Goal: Information Seeking & Learning: Find specific page/section

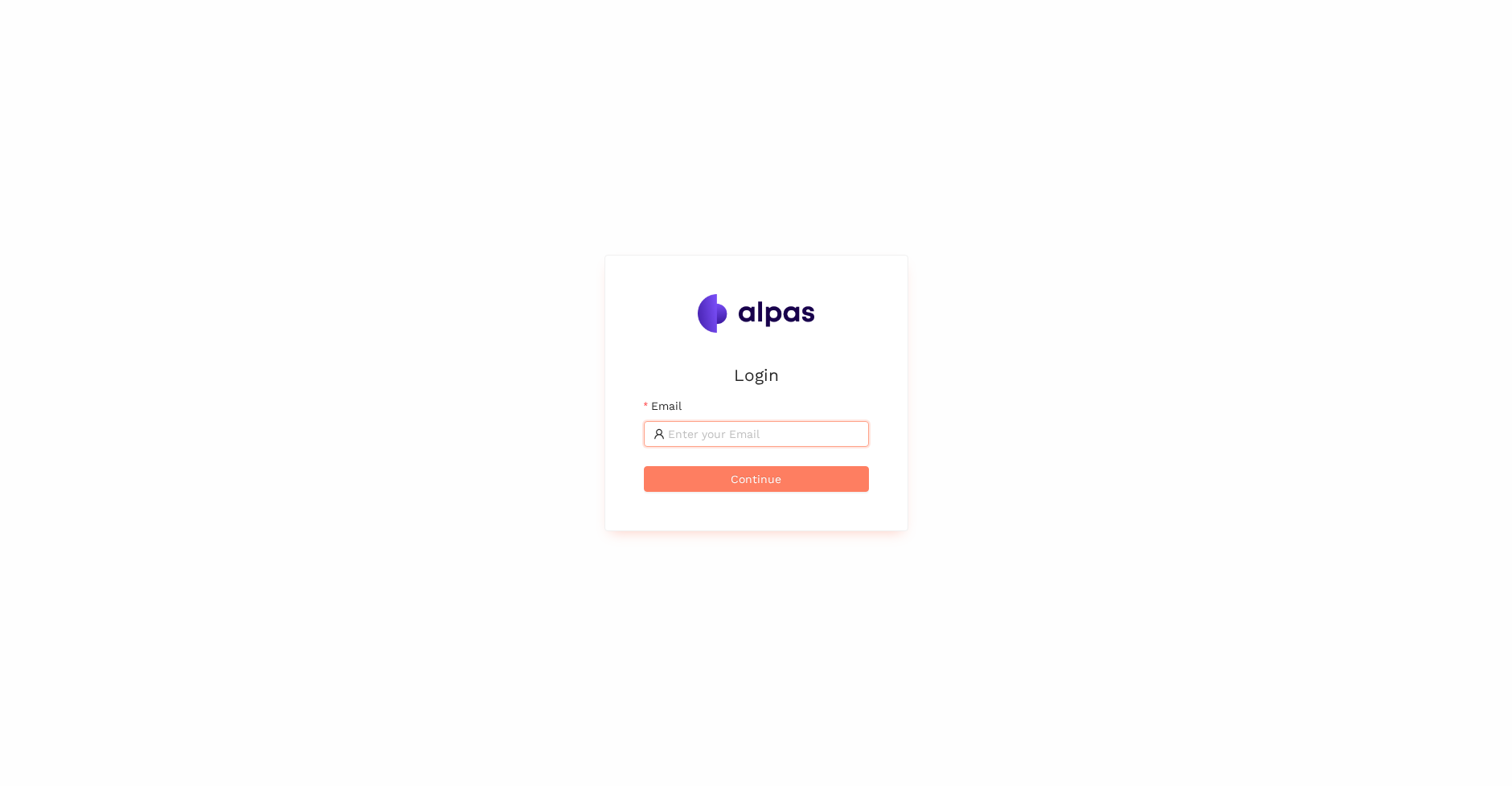
click at [786, 433] on input "Email" at bounding box center [763, 434] width 191 height 18
type input "adrian.binder@sbb.ch"
click at [771, 476] on span "Continue" at bounding box center [756, 479] width 51 height 18
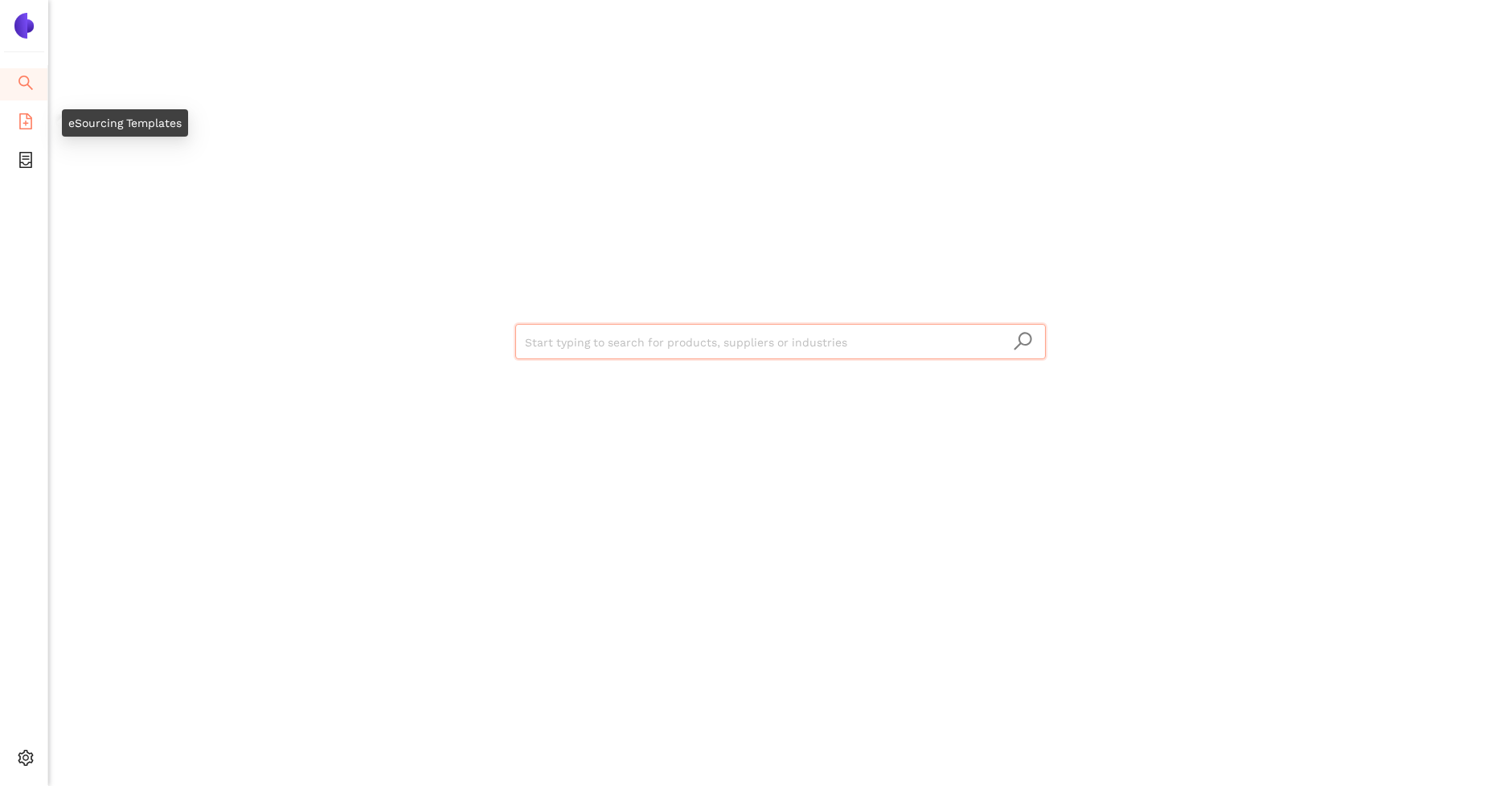
click at [26, 117] on icon "file-add" at bounding box center [25, 122] width 13 height 16
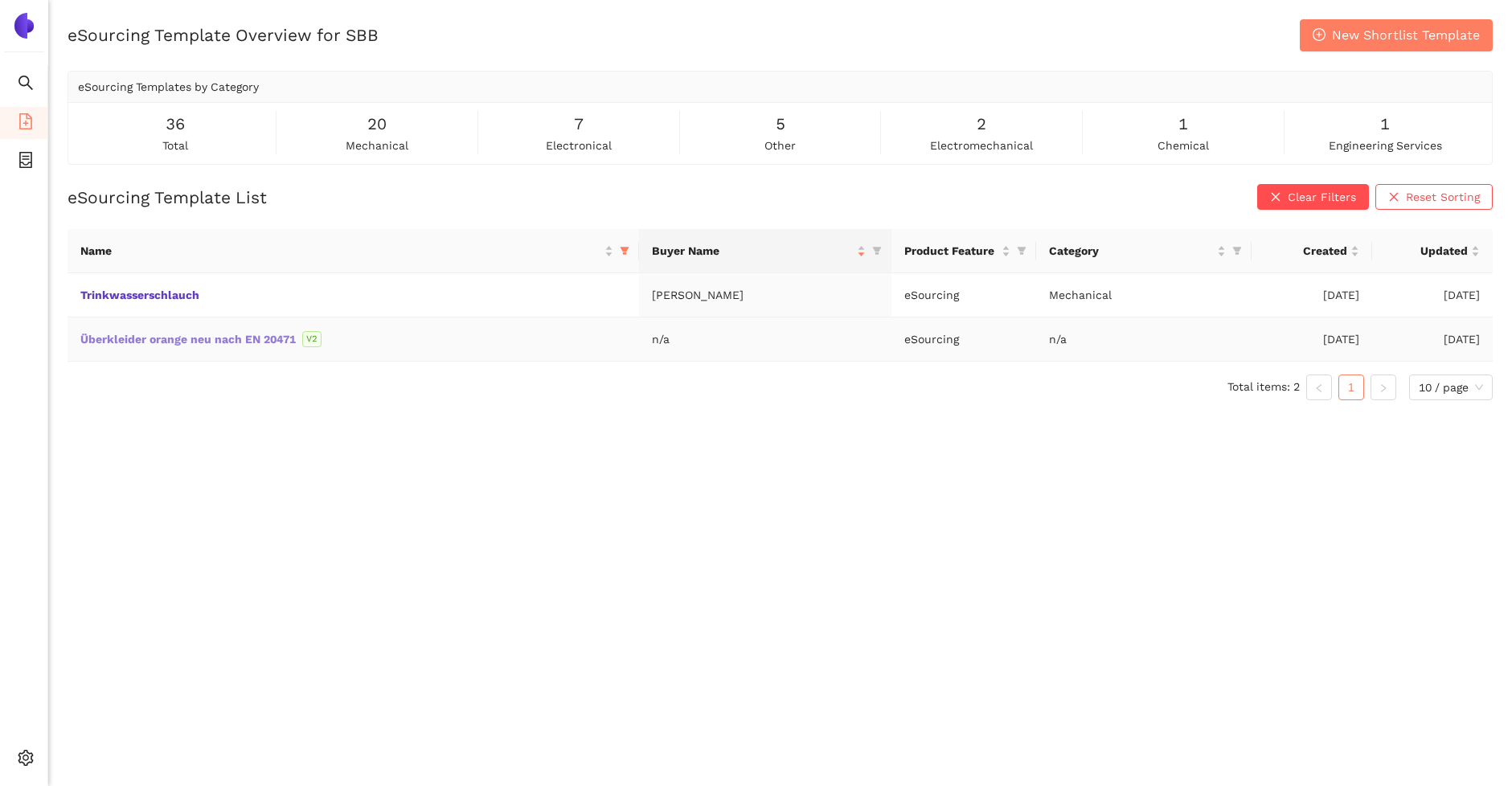
click at [0, 0] on link "Überkleider orange neu nach EN 20471" at bounding box center [0, 0] width 0 height 0
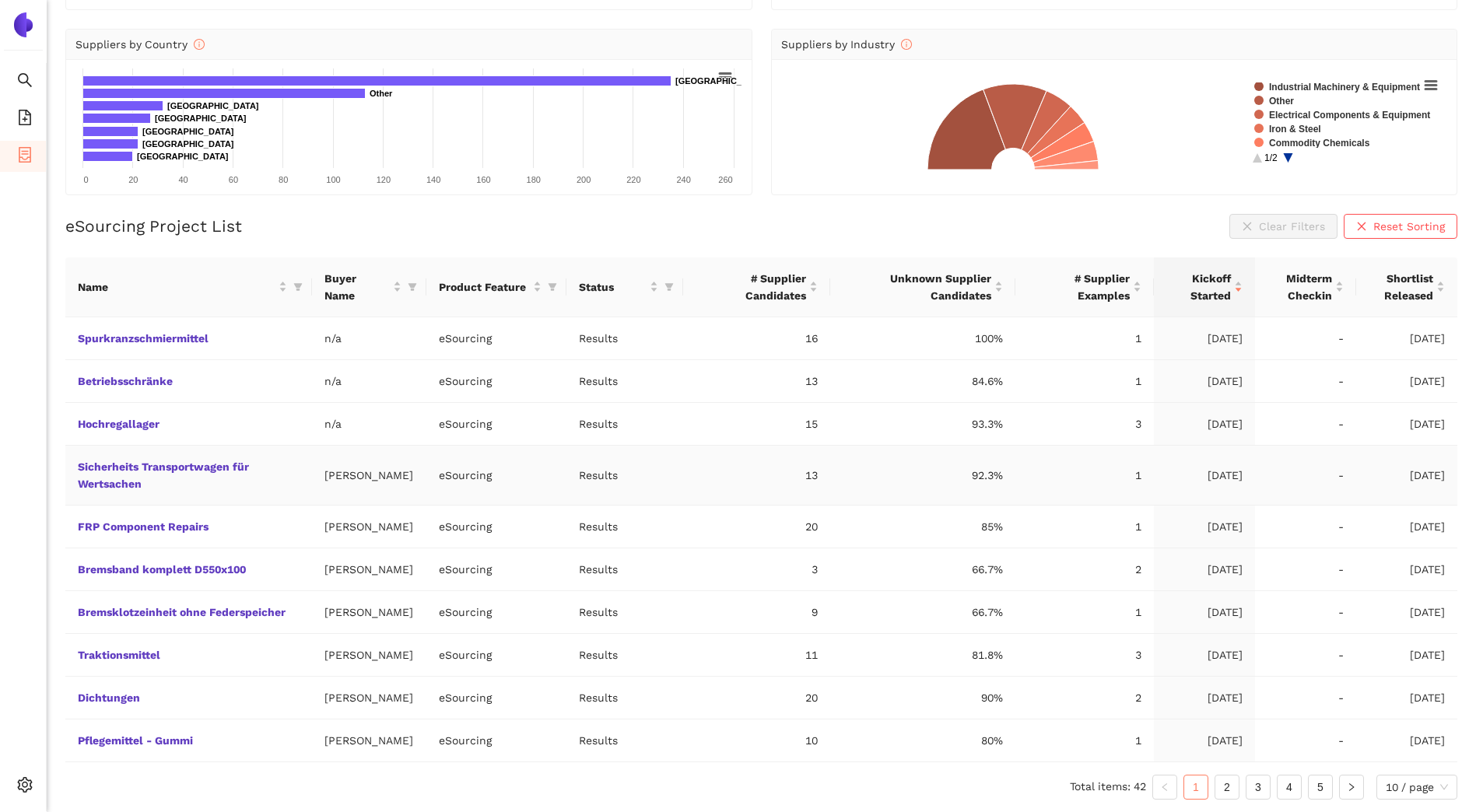
scroll to position [175, 0]
click at [1227, 787] on link "2" at bounding box center [1227, 787] width 24 height 24
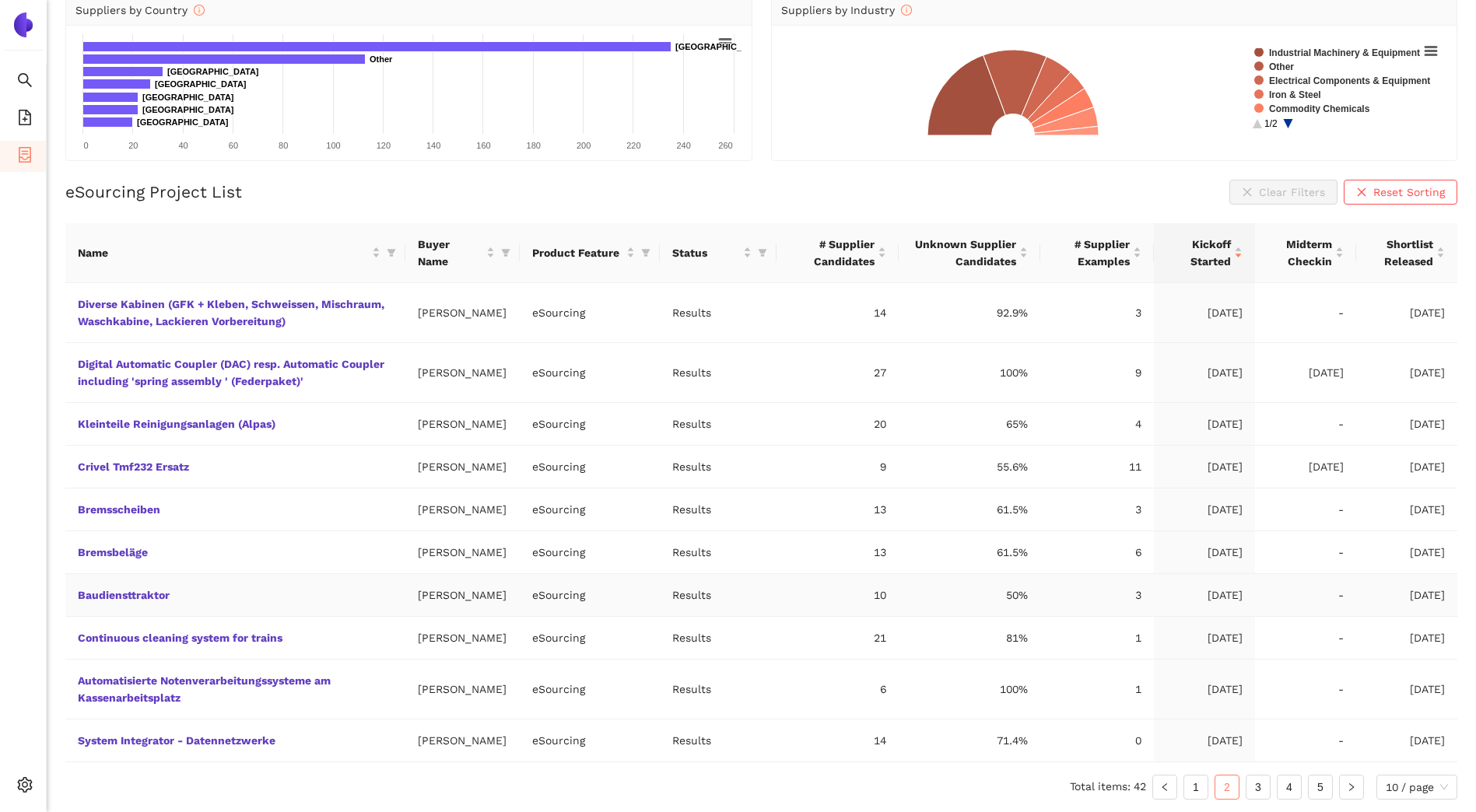
scroll to position [279, 0]
click at [1261, 782] on link "3" at bounding box center [1258, 787] width 24 height 24
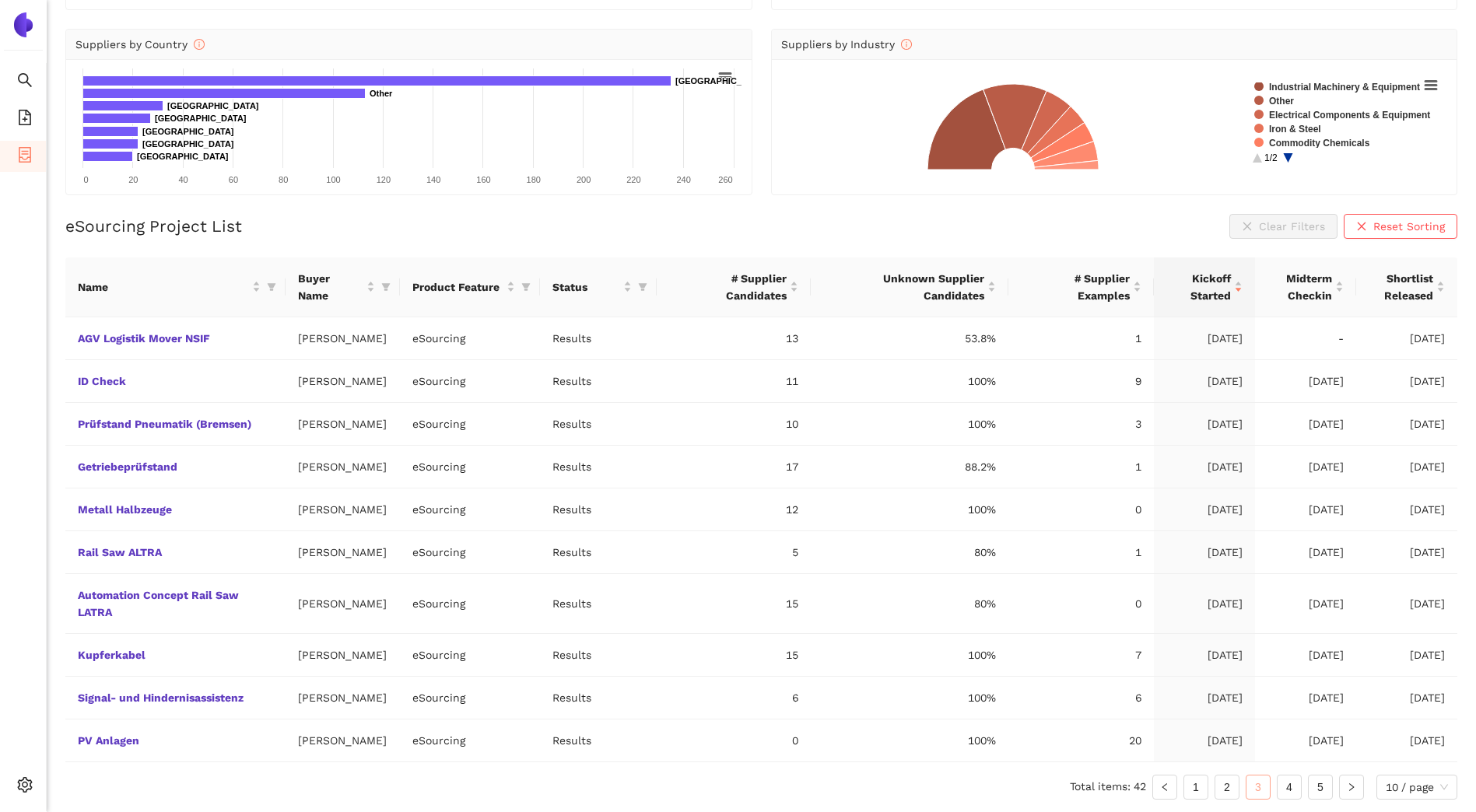
scroll to position [210, 0]
click at [1285, 785] on link "4" at bounding box center [1289, 787] width 24 height 24
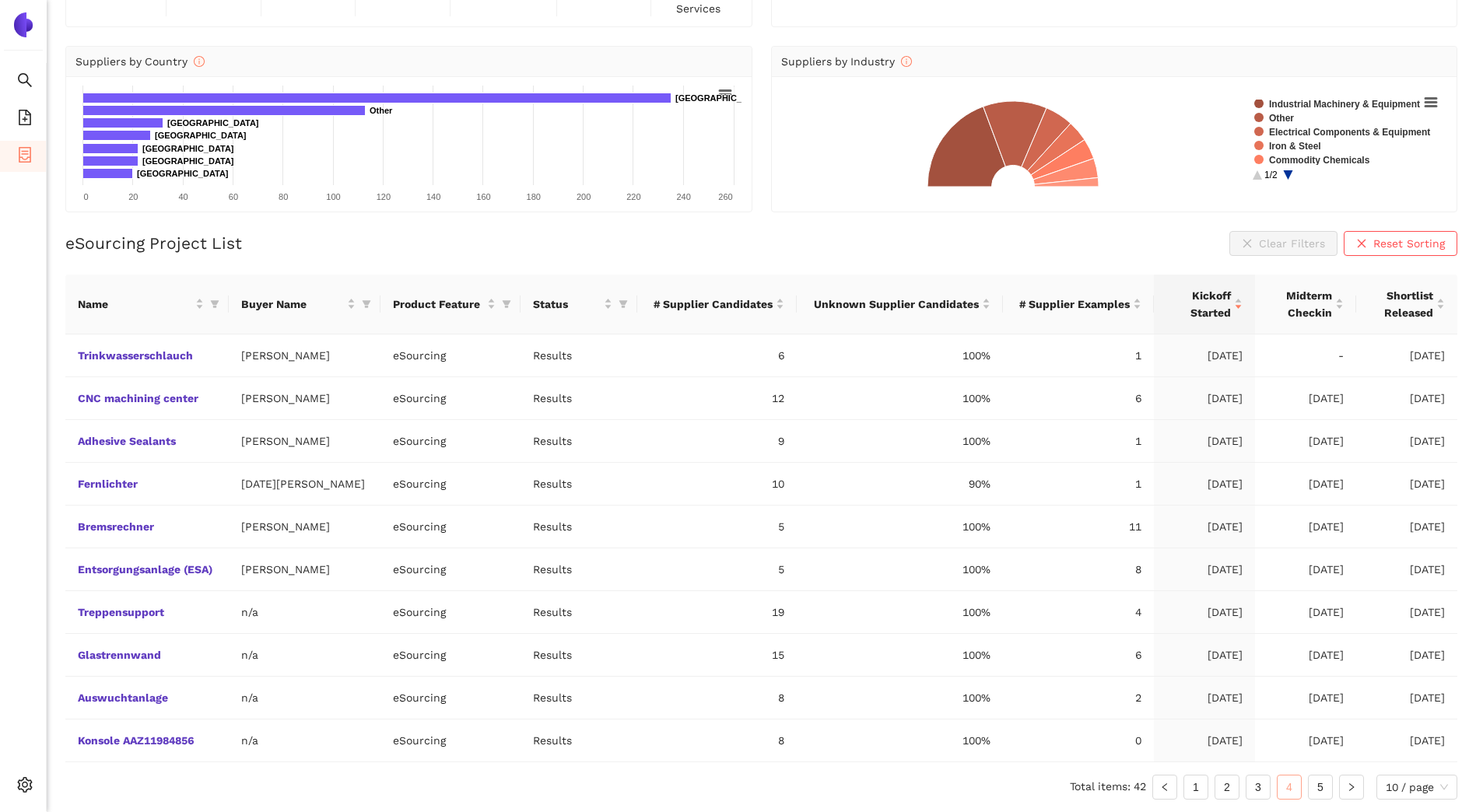
scroll to position [141, 0]
click at [1319, 784] on link "5" at bounding box center [1319, 787] width 24 height 24
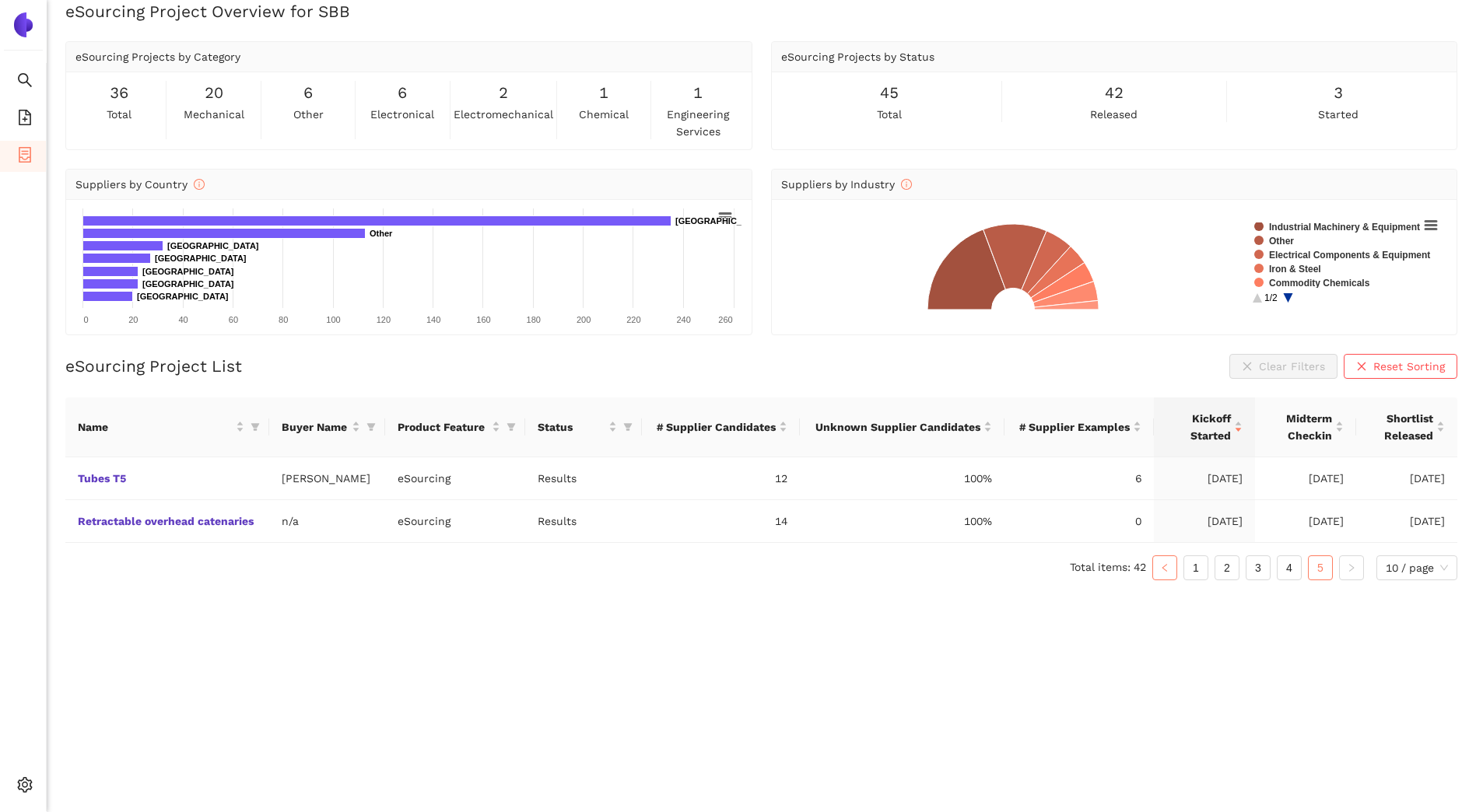
click at [1161, 567] on icon "left" at bounding box center [1165, 568] width 9 height 9
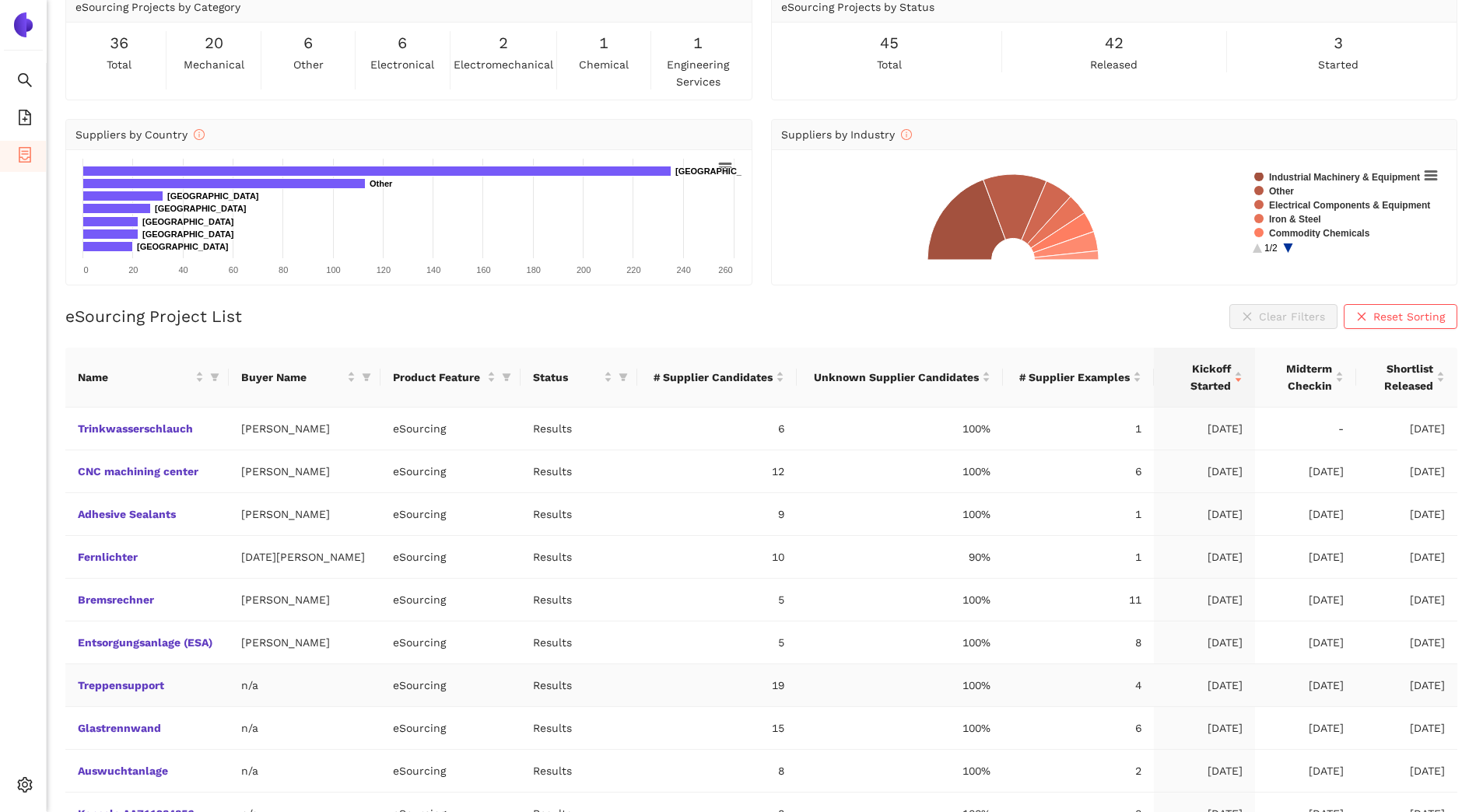
scroll to position [0, 0]
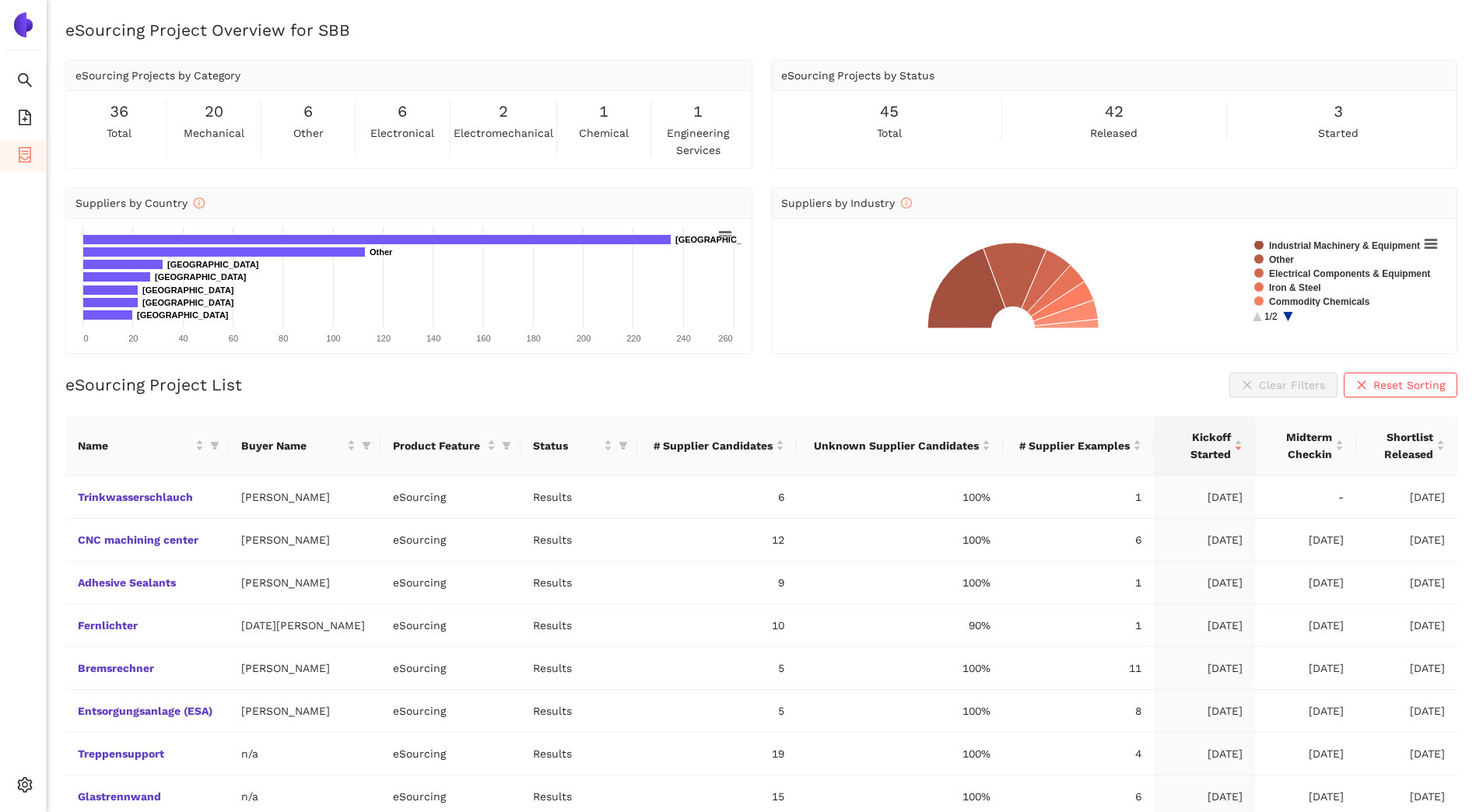
click at [120, 128] on span "total" at bounding box center [119, 133] width 25 height 17
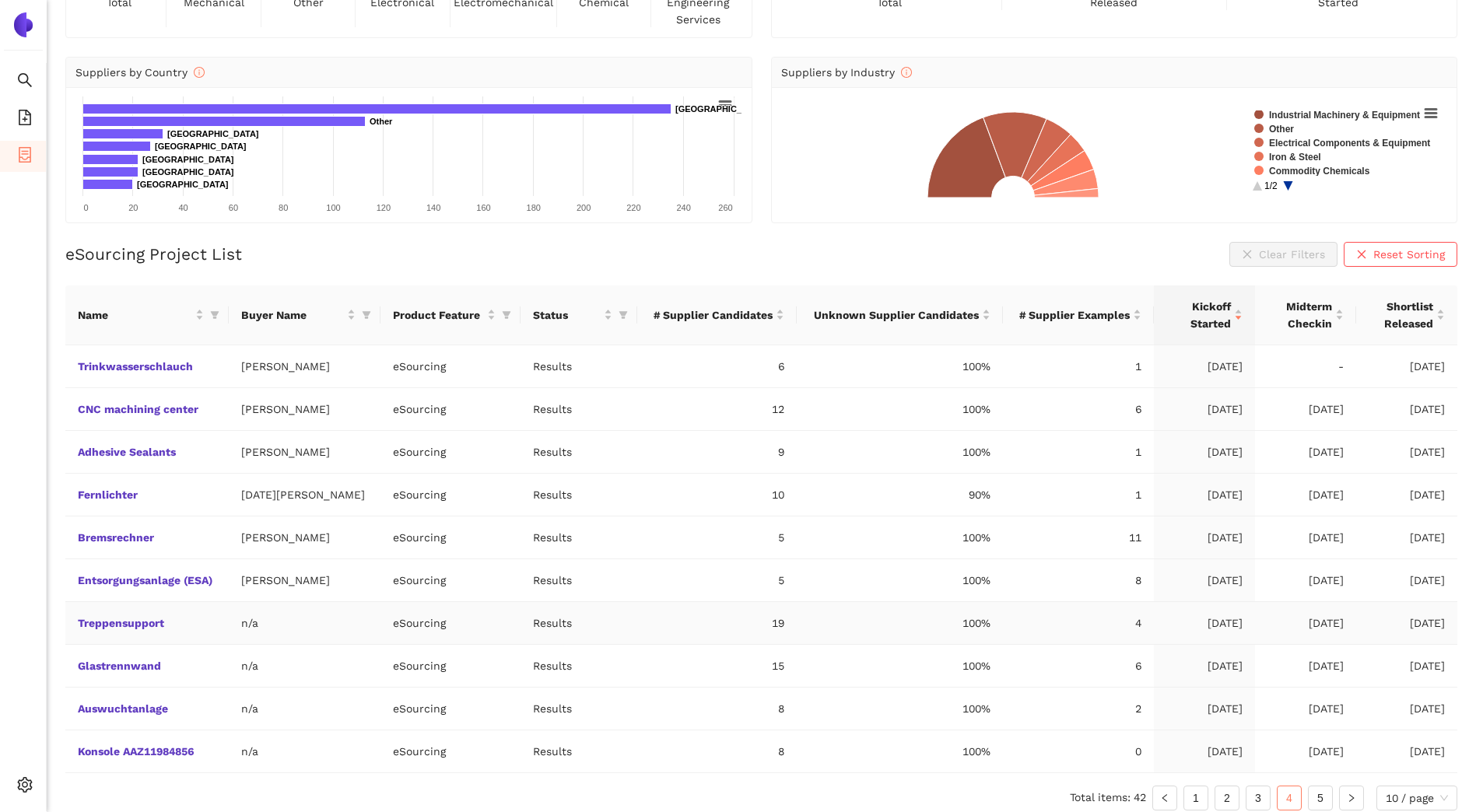
scroll to position [141, 0]
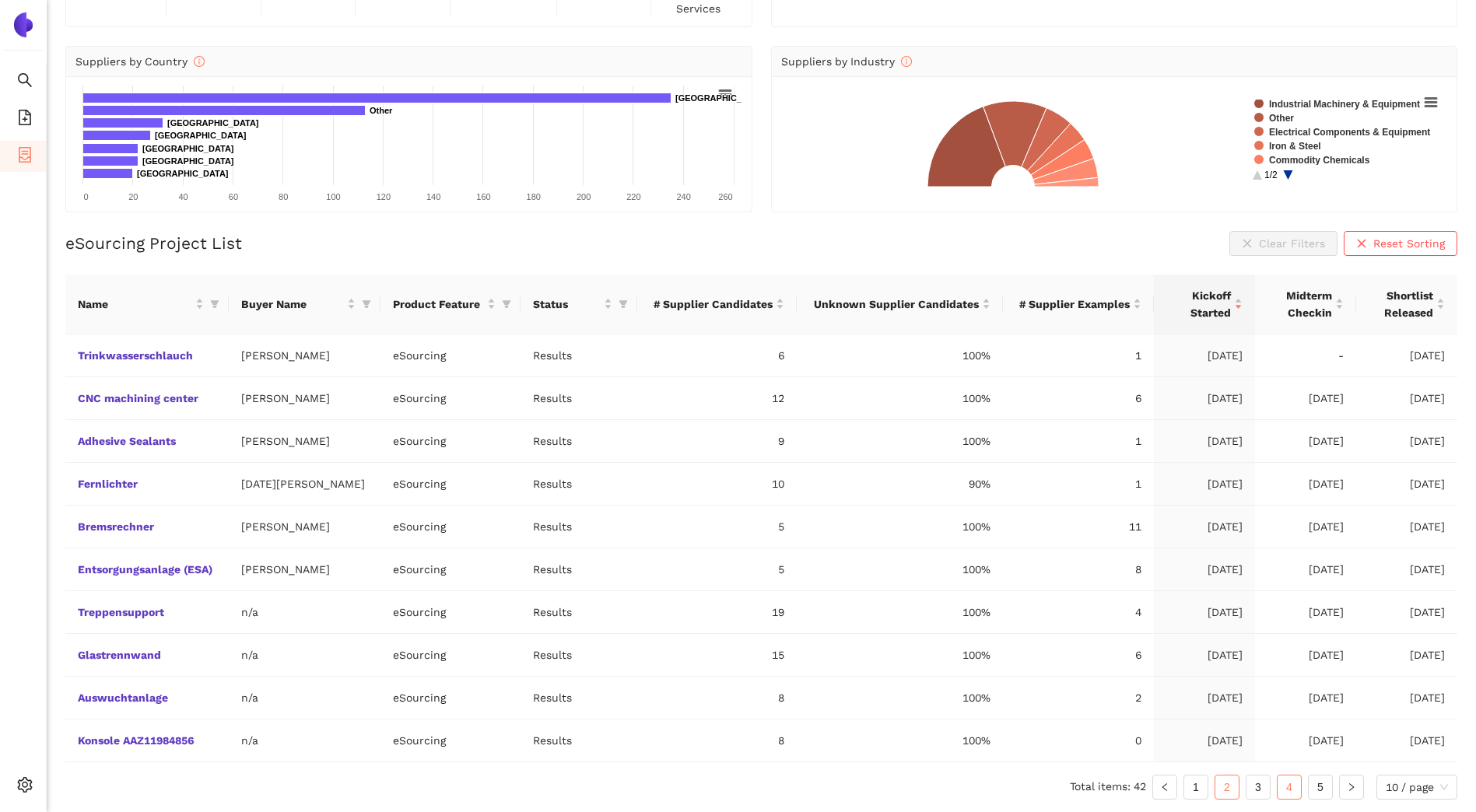
click at [1227, 789] on link "2" at bounding box center [1227, 787] width 24 height 24
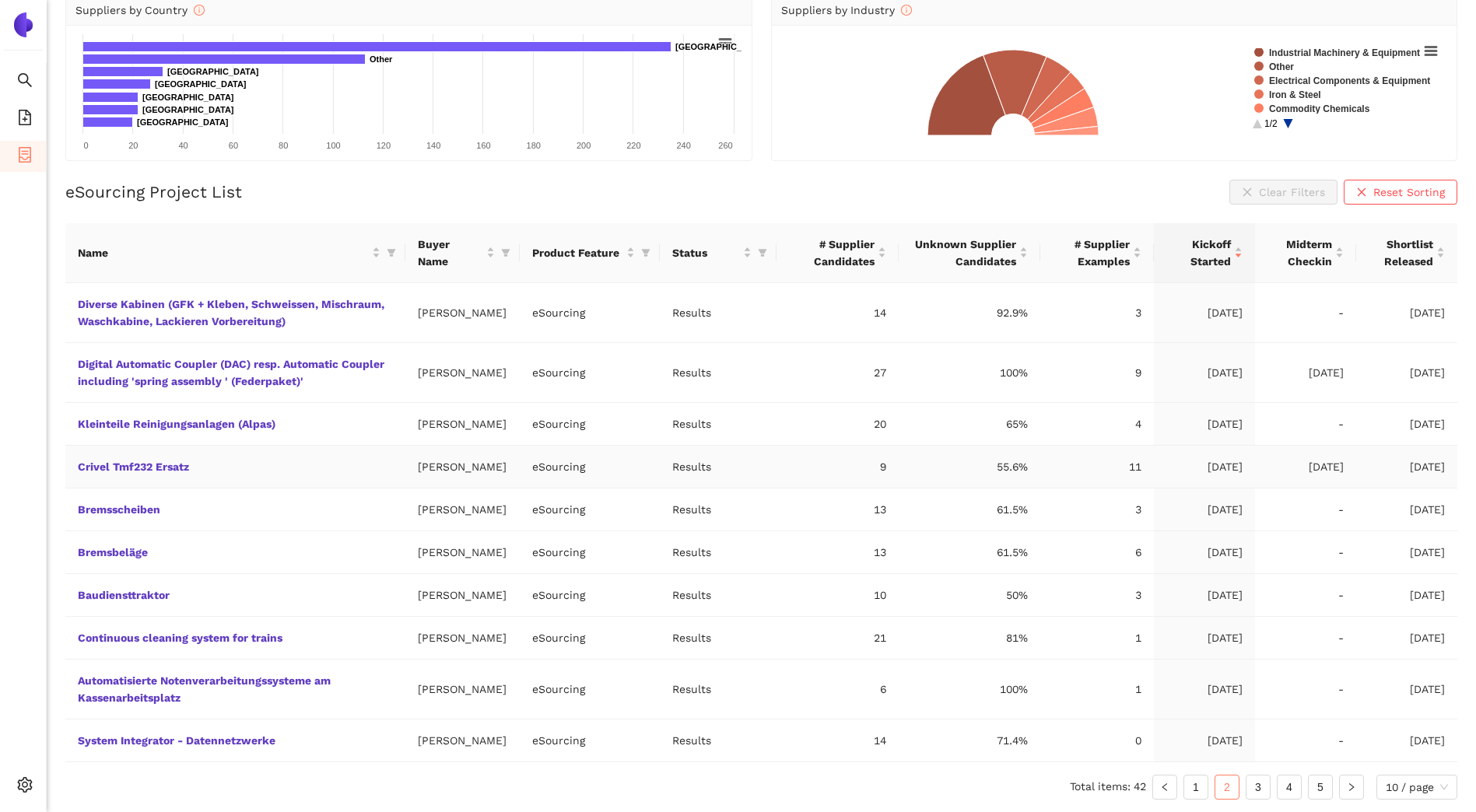
scroll to position [279, 0]
click at [1261, 786] on link "3" at bounding box center [1258, 787] width 24 height 24
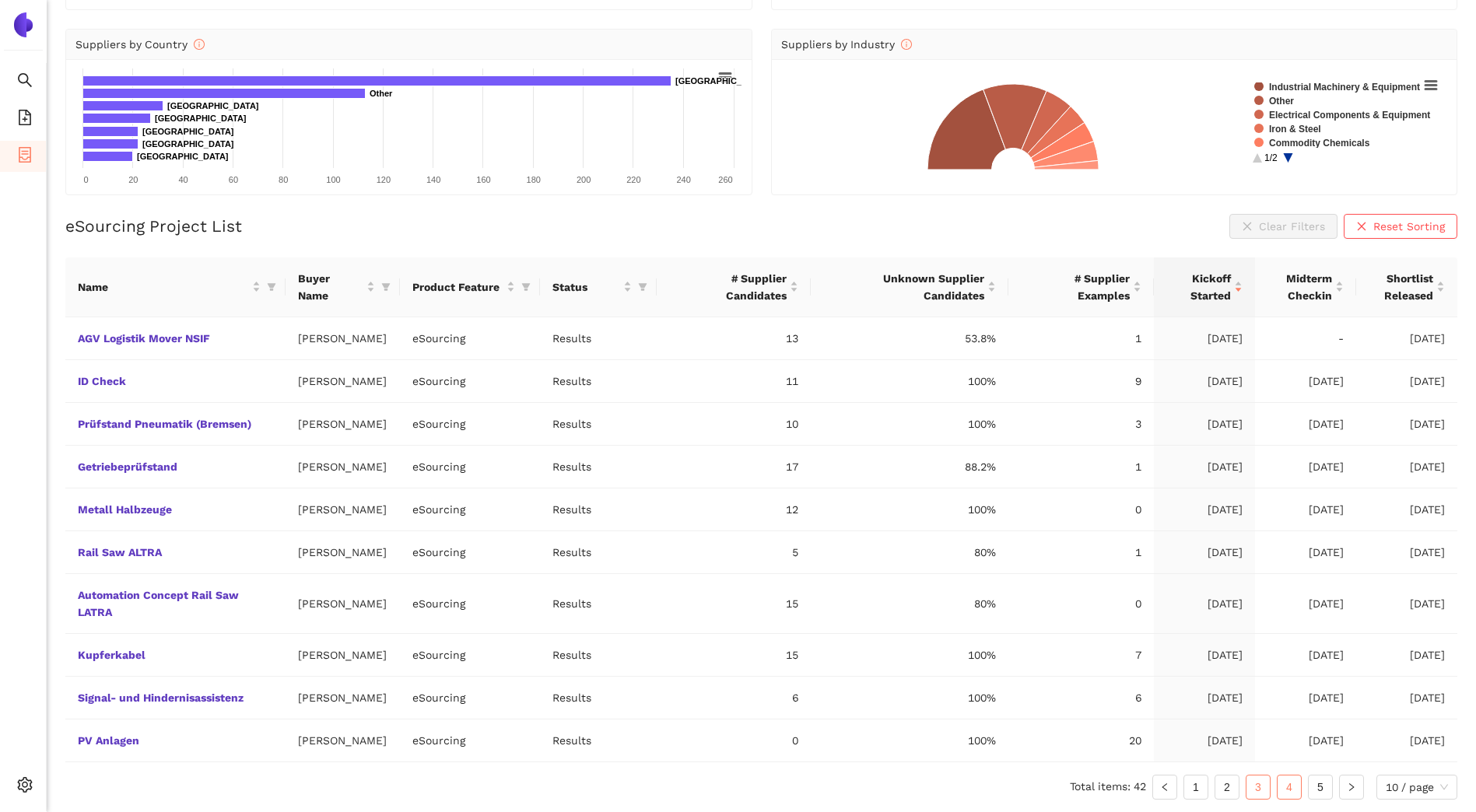
click at [1292, 785] on link "4" at bounding box center [1289, 787] width 24 height 24
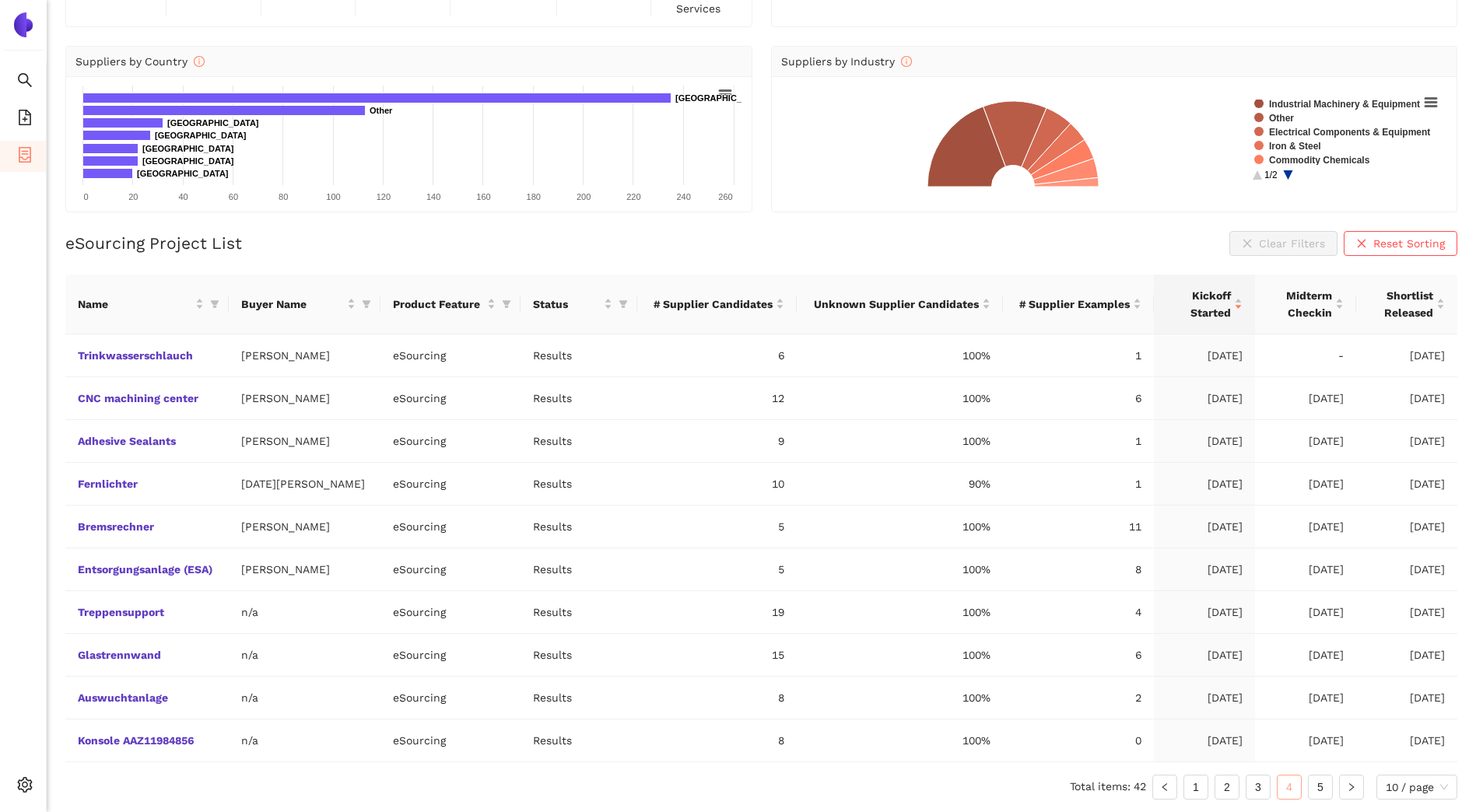
scroll to position [141, 0]
click at [1318, 785] on link "5" at bounding box center [1319, 787] width 24 height 24
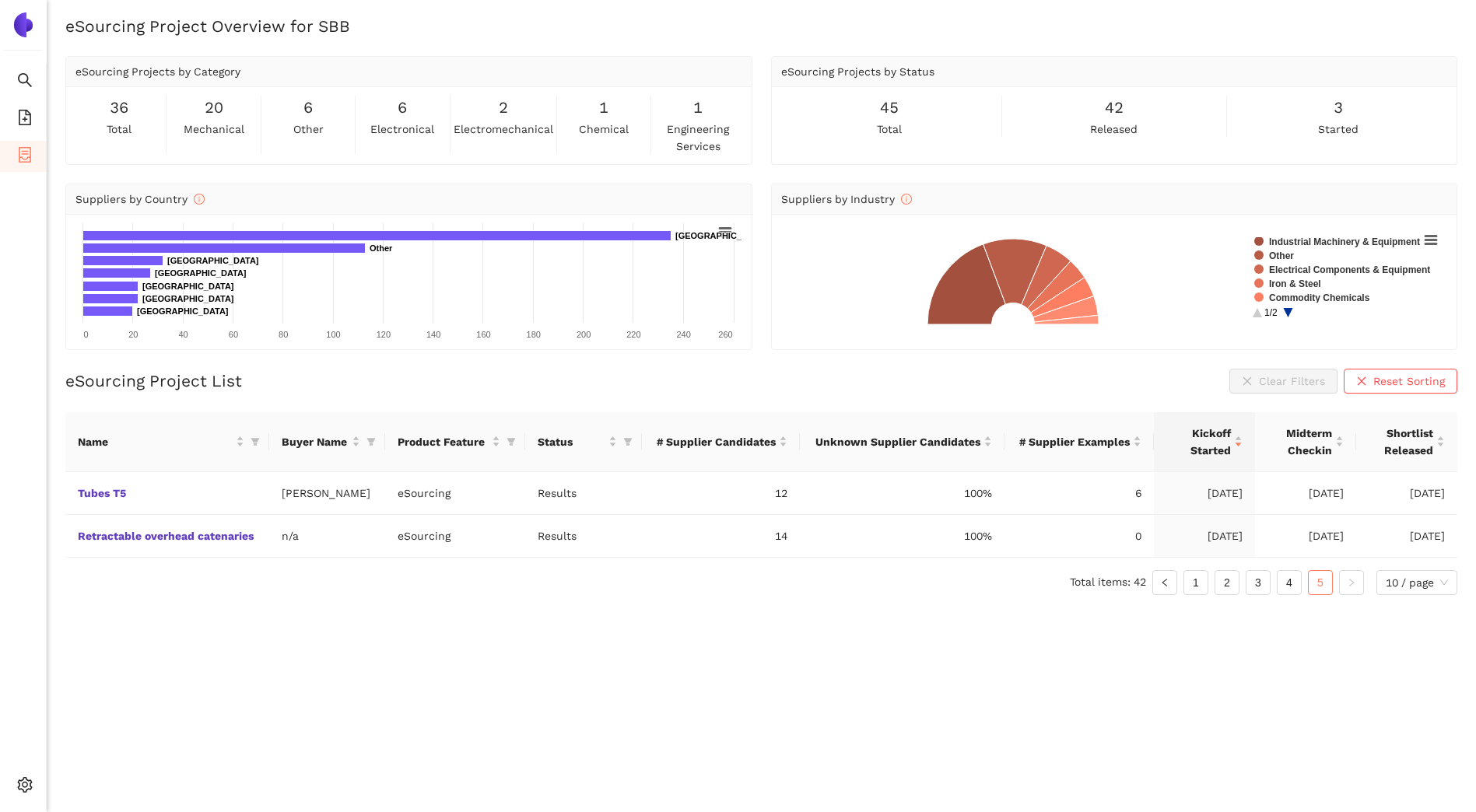
scroll to position [0, 0]
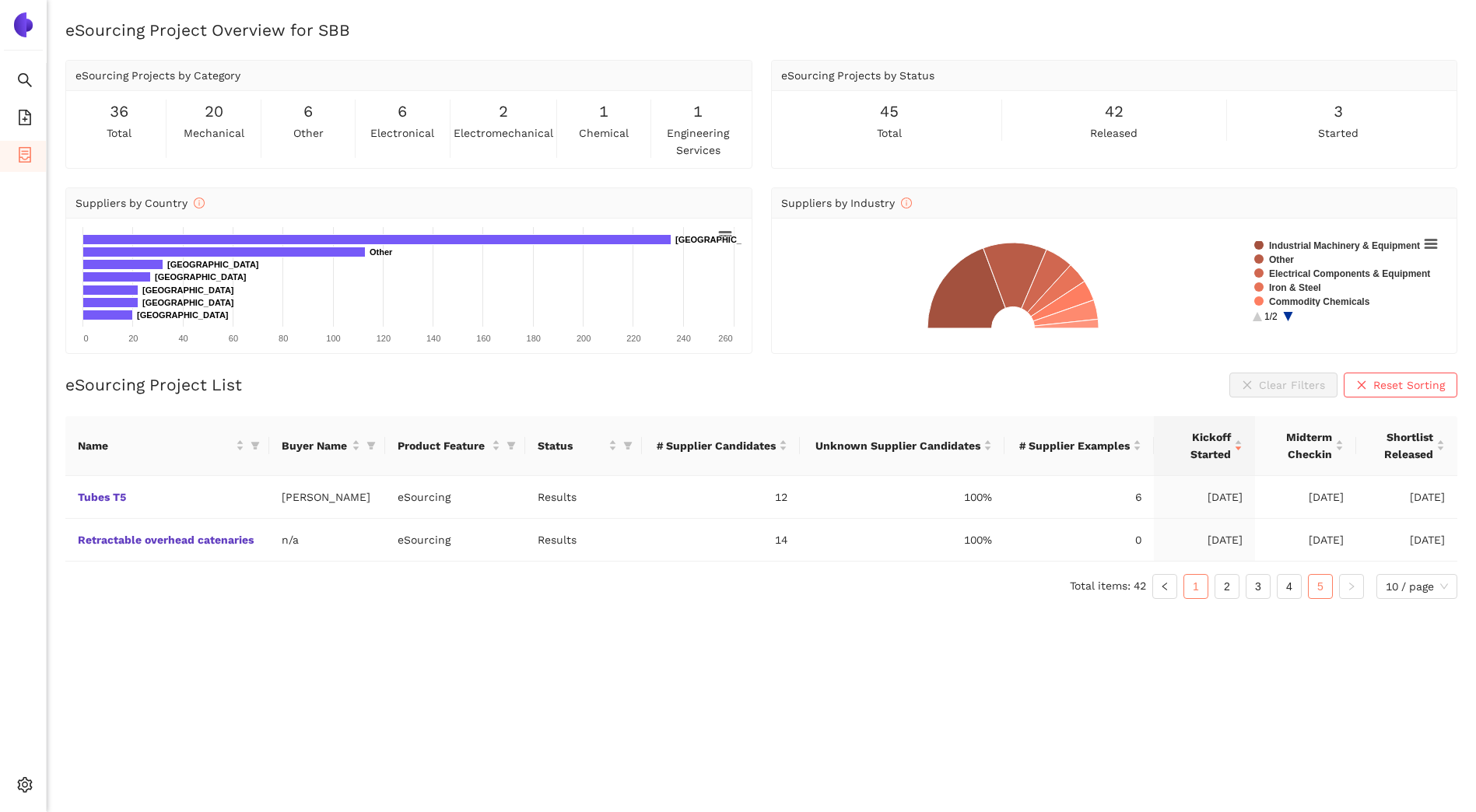
click at [1191, 591] on link "1" at bounding box center [1195, 586] width 24 height 24
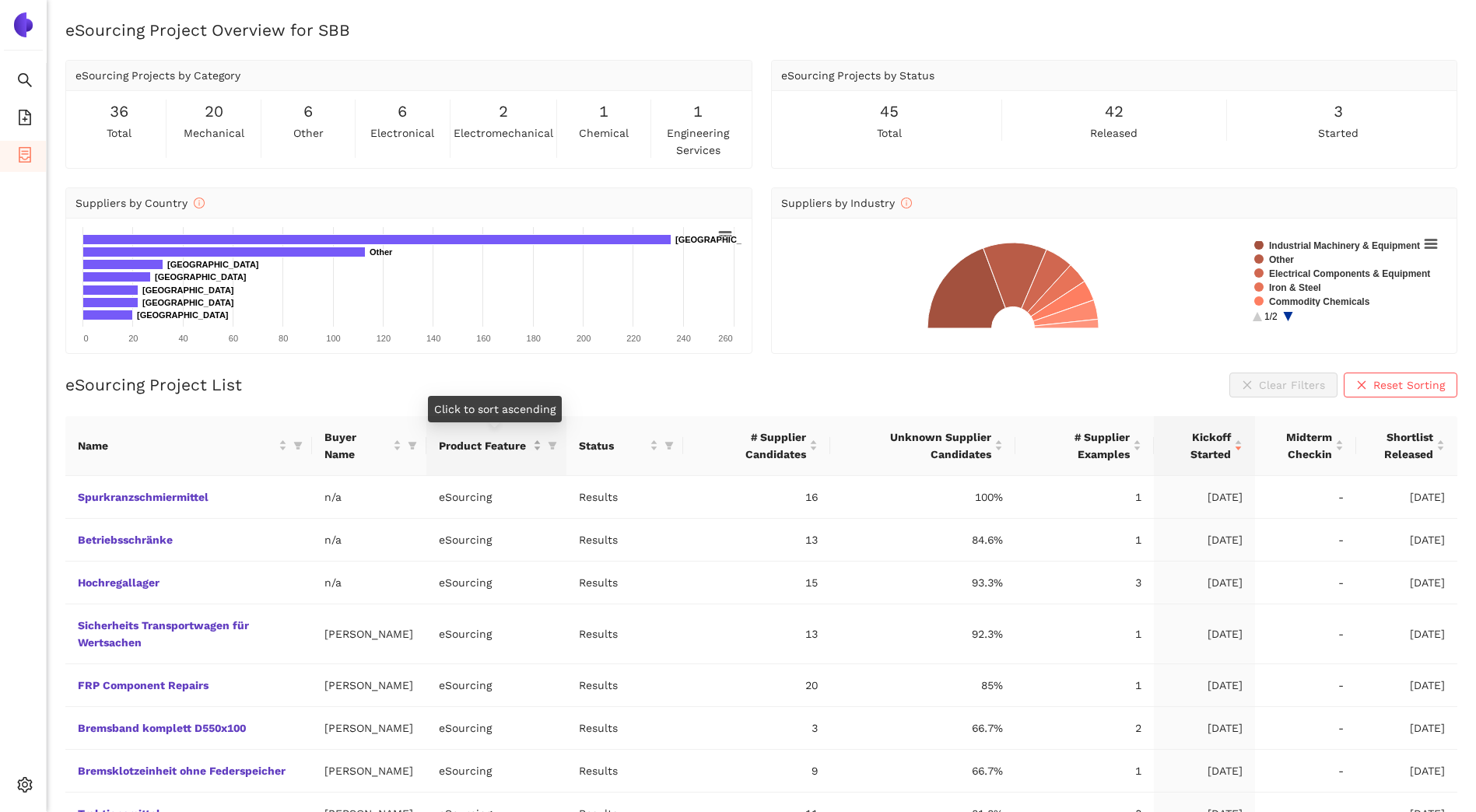
click at [539, 449] on div "Product Feature" at bounding box center [490, 446] width 102 height 17
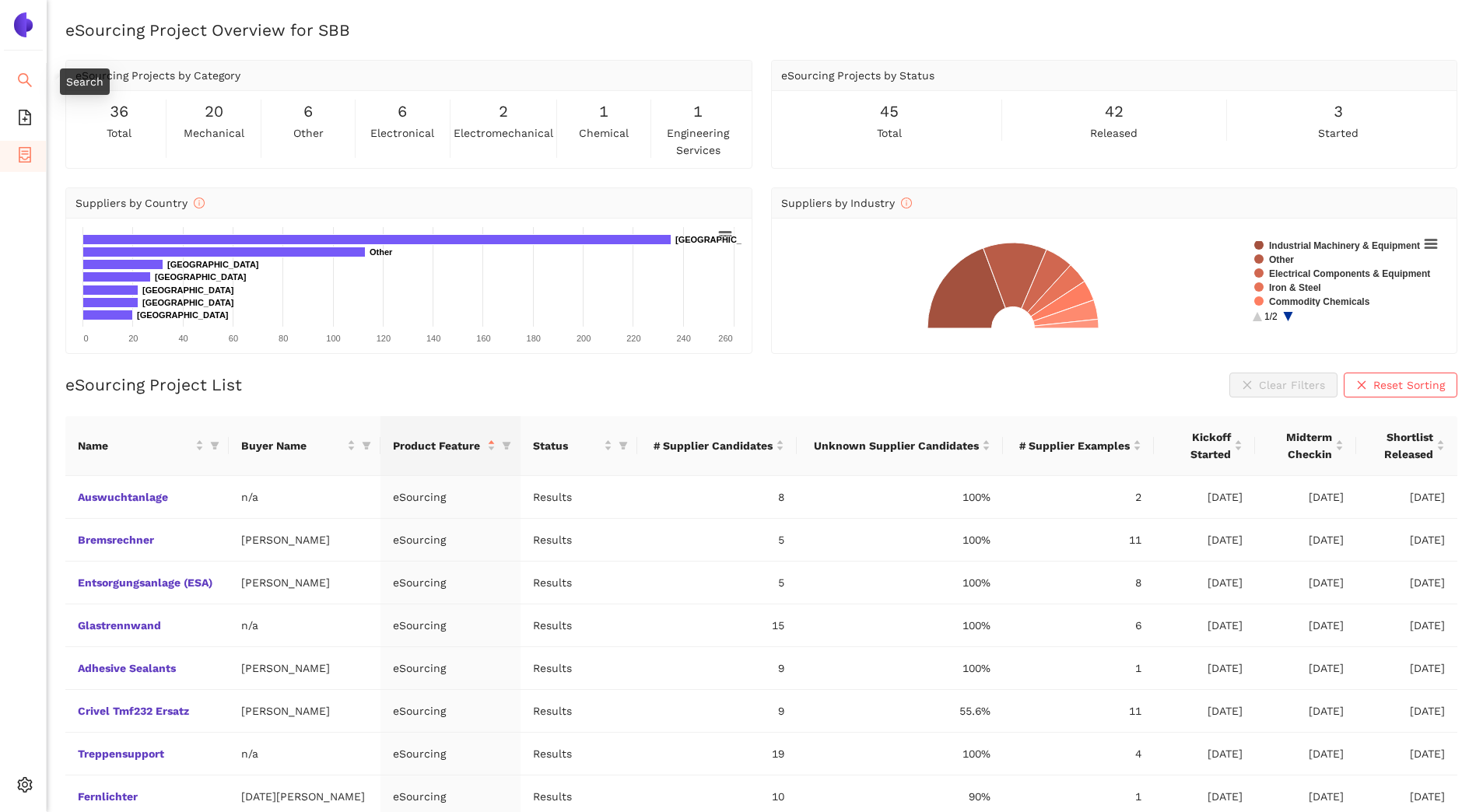
click at [26, 79] on icon "search" at bounding box center [25, 80] width 15 height 15
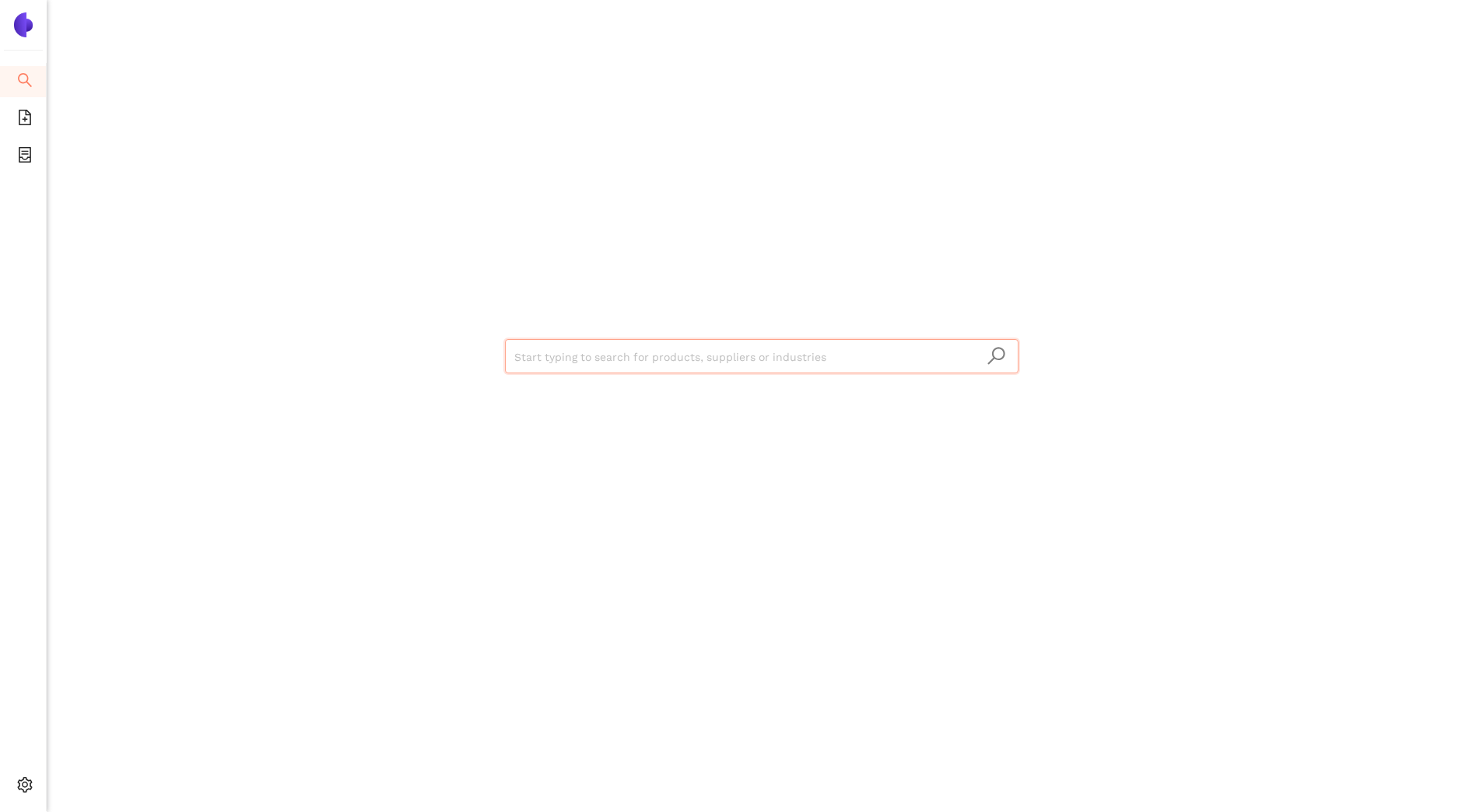
type input "è"
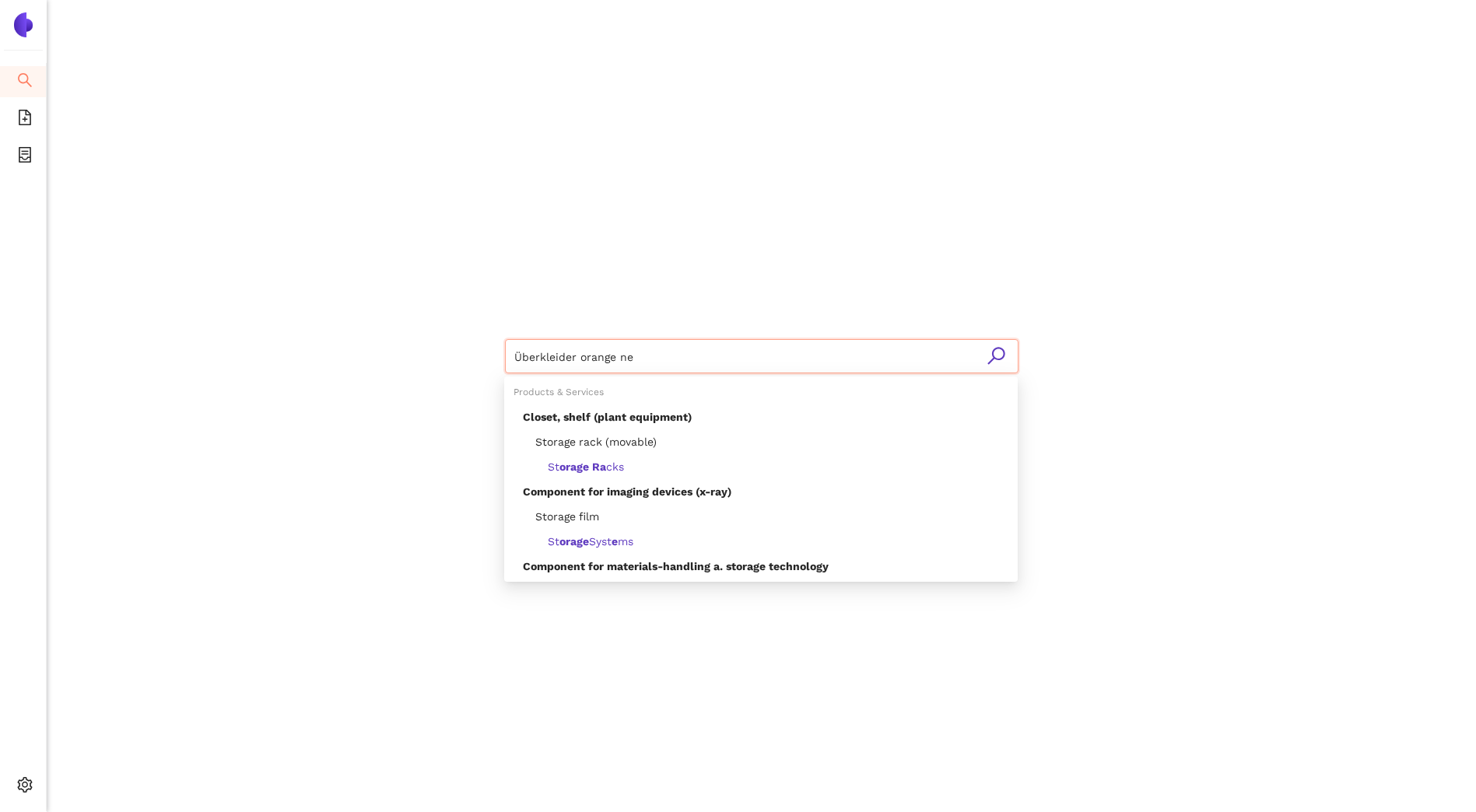
type input "Überkleider orange neu"
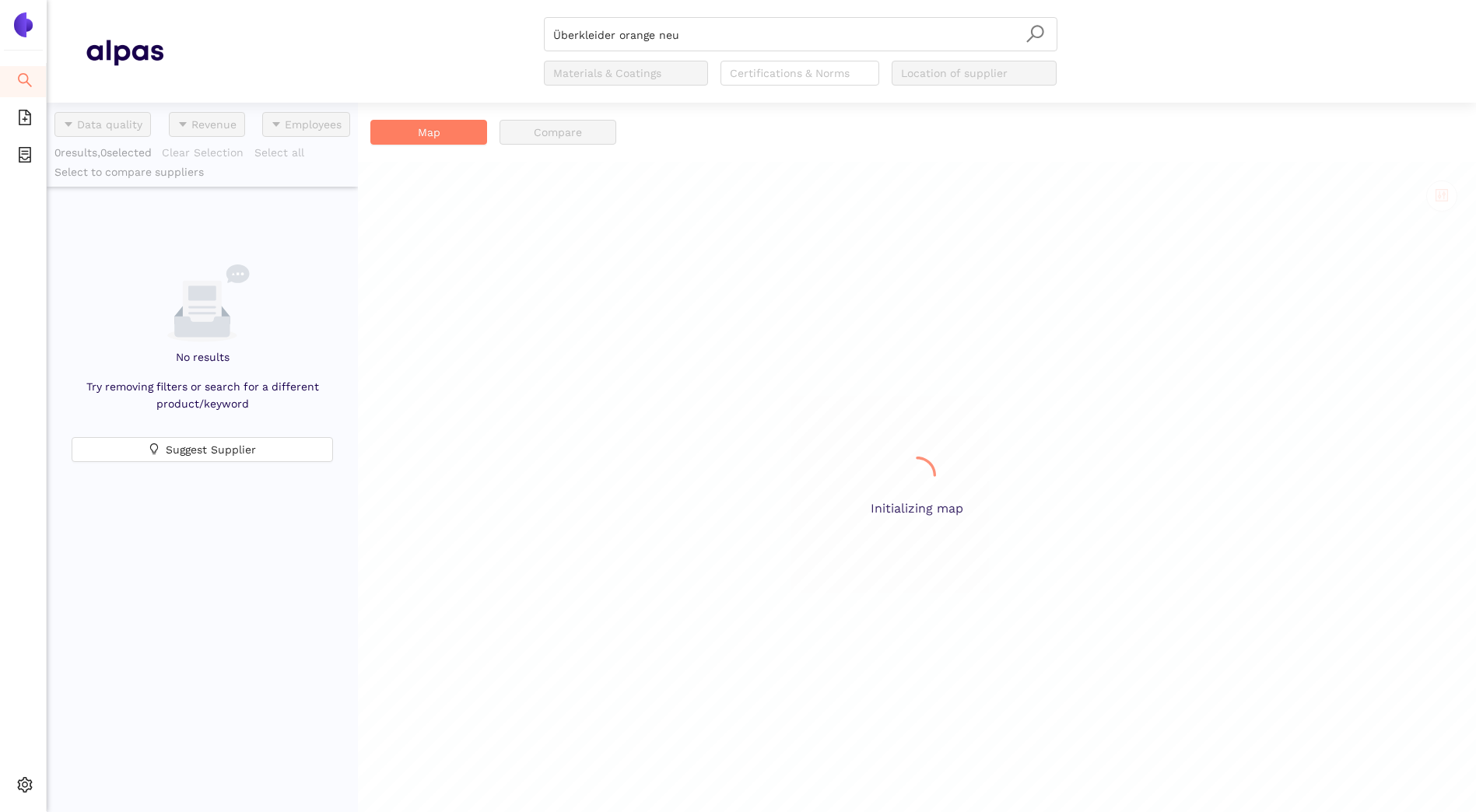
scroll to position [698, 300]
click at [24, 152] on icon "container" at bounding box center [25, 155] width 15 height 15
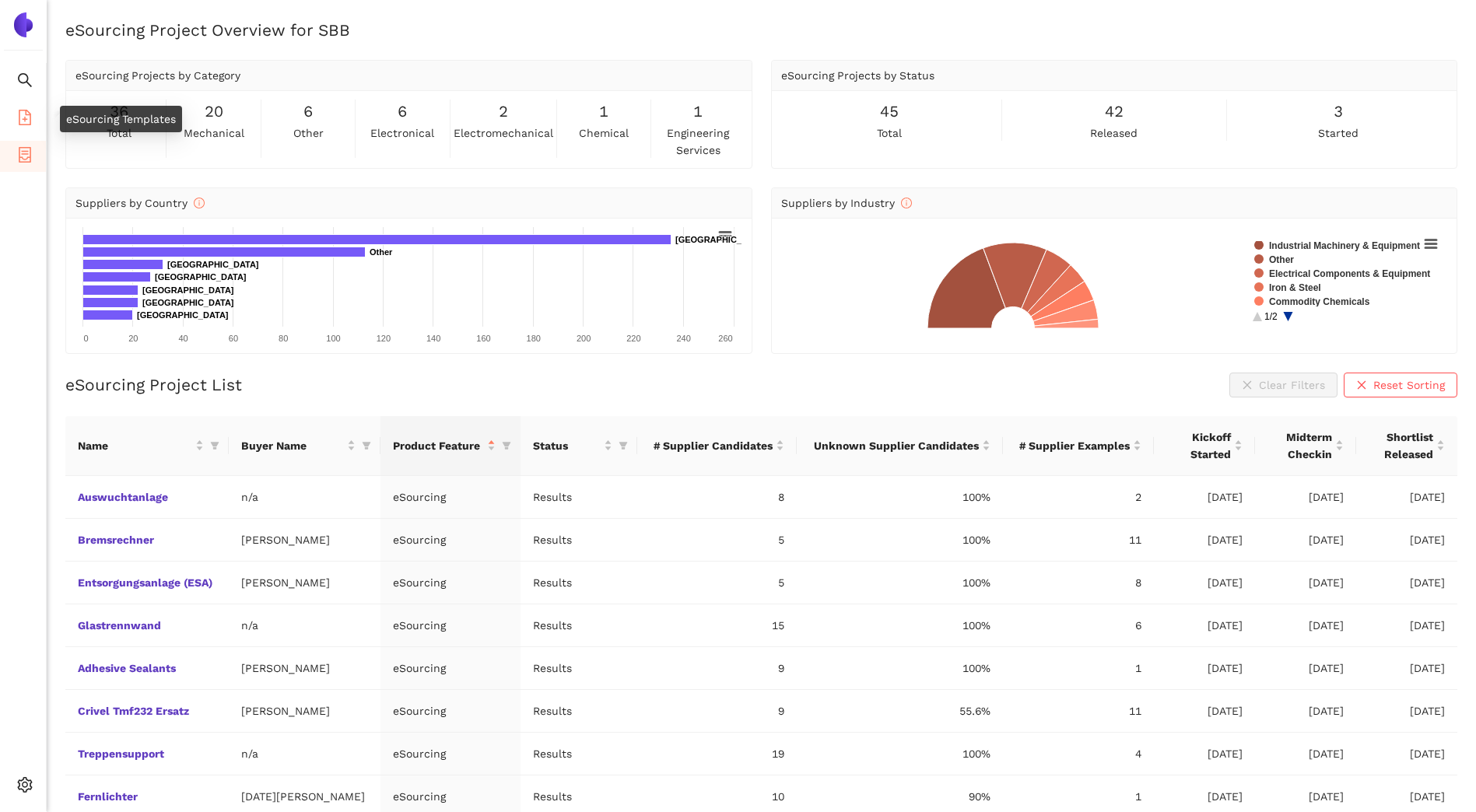
click at [21, 117] on icon "file-add" at bounding box center [25, 118] width 15 height 15
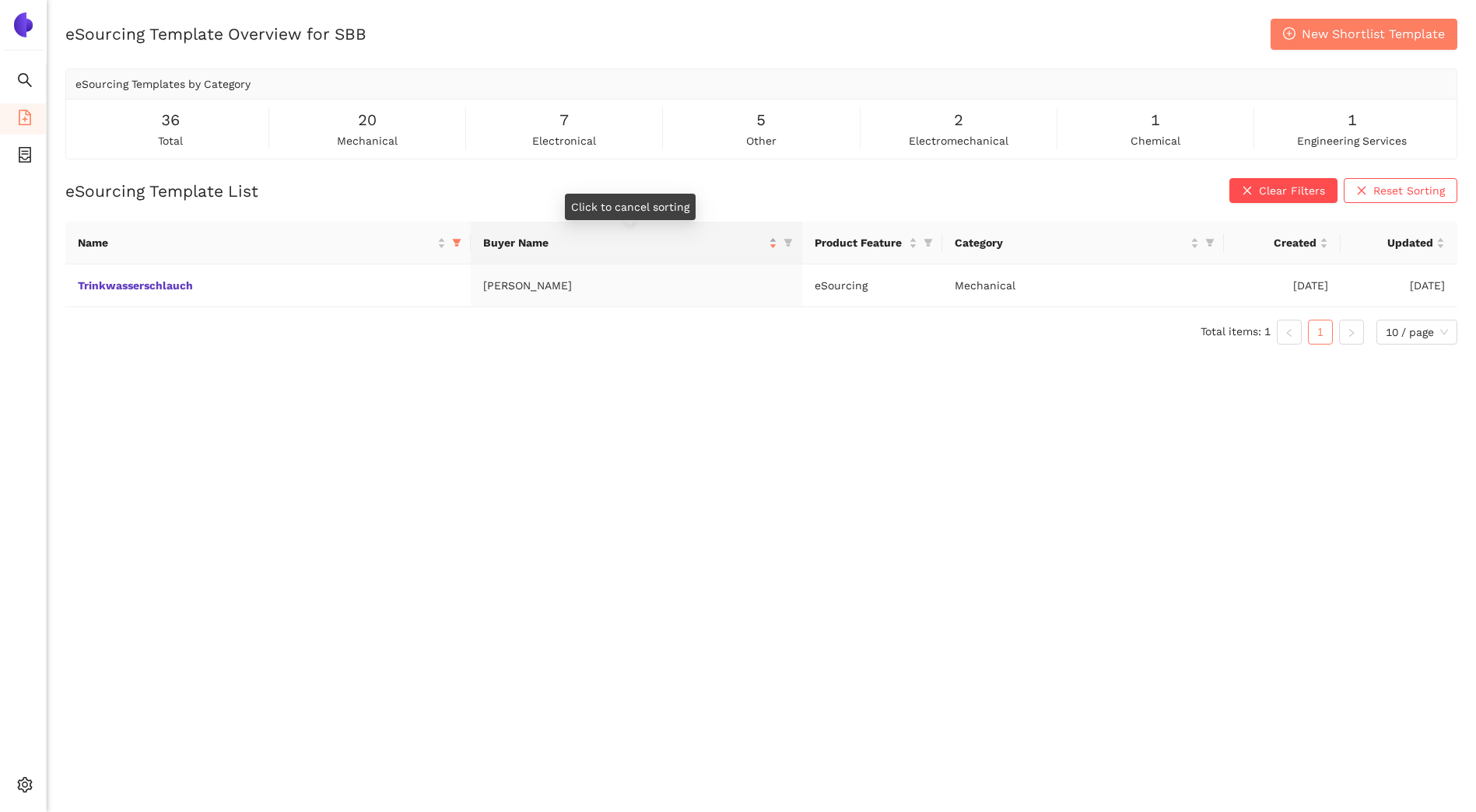
click at [772, 242] on div "Buyer Name" at bounding box center [630, 243] width 294 height 17
click at [776, 248] on div "Buyer Name" at bounding box center [630, 243] width 294 height 17
click at [788, 239] on icon "filter" at bounding box center [788, 243] width 9 height 9
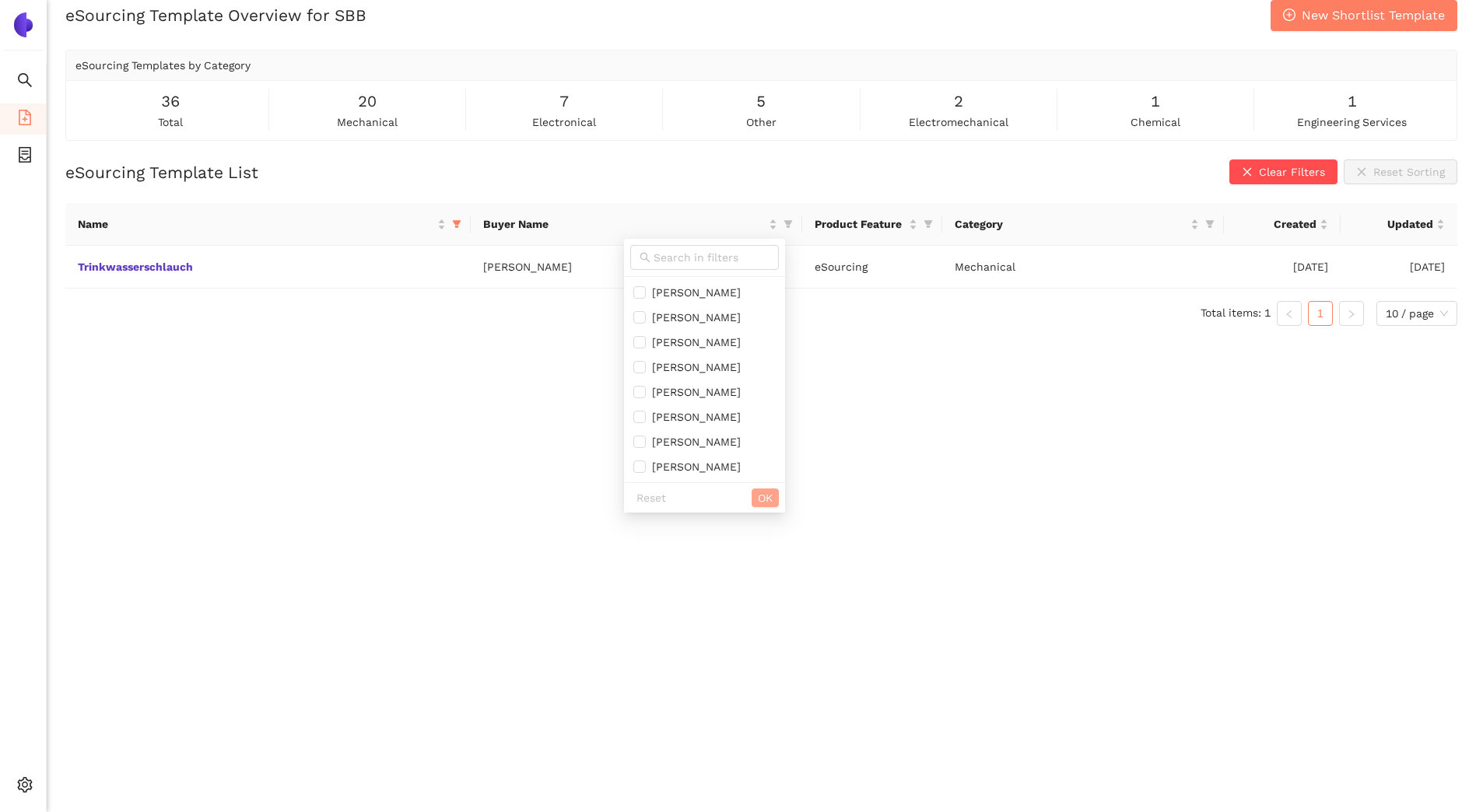
click at [772, 500] on span "OK" at bounding box center [766, 498] width 15 height 17
